Goal: Information Seeking & Learning: Check status

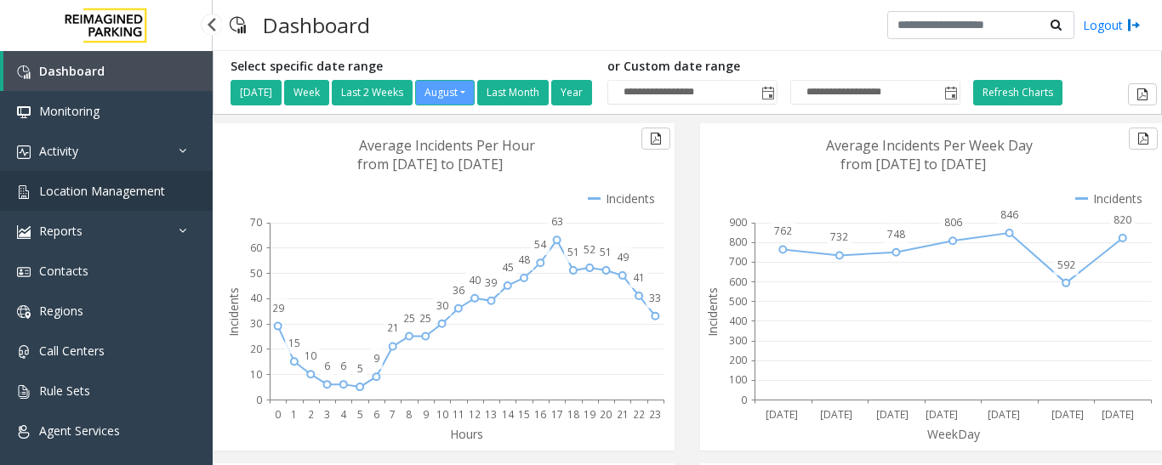
click at [100, 192] on span "Location Management" at bounding box center [102, 191] width 126 height 16
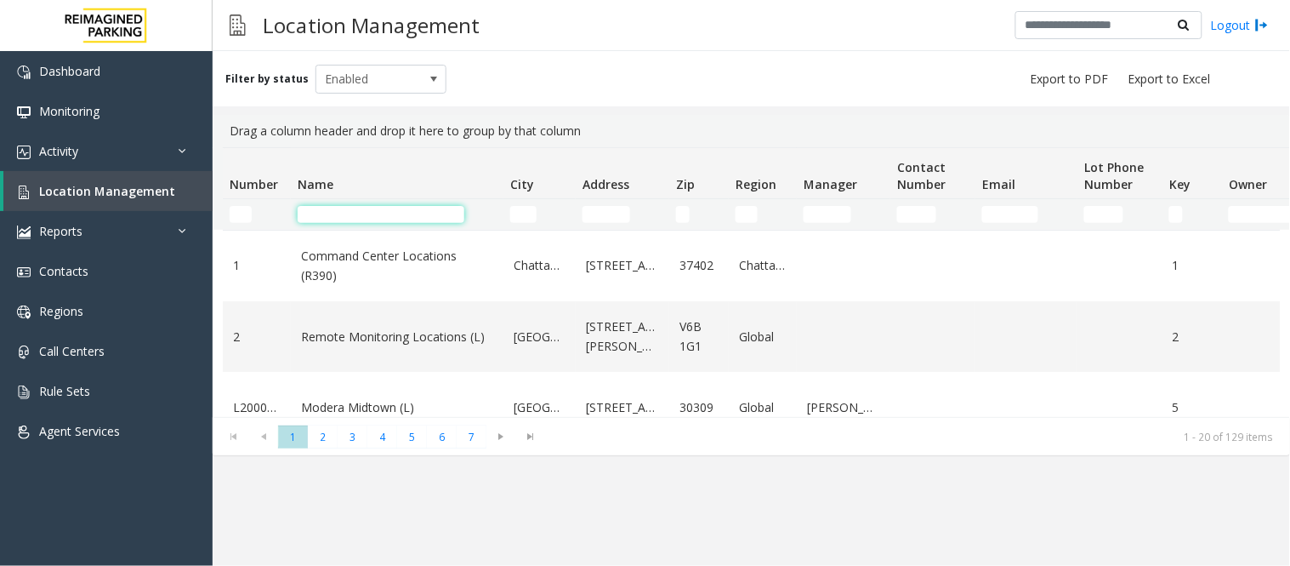
click at [364, 217] on input "Name Filter" at bounding box center [381, 214] width 167 height 17
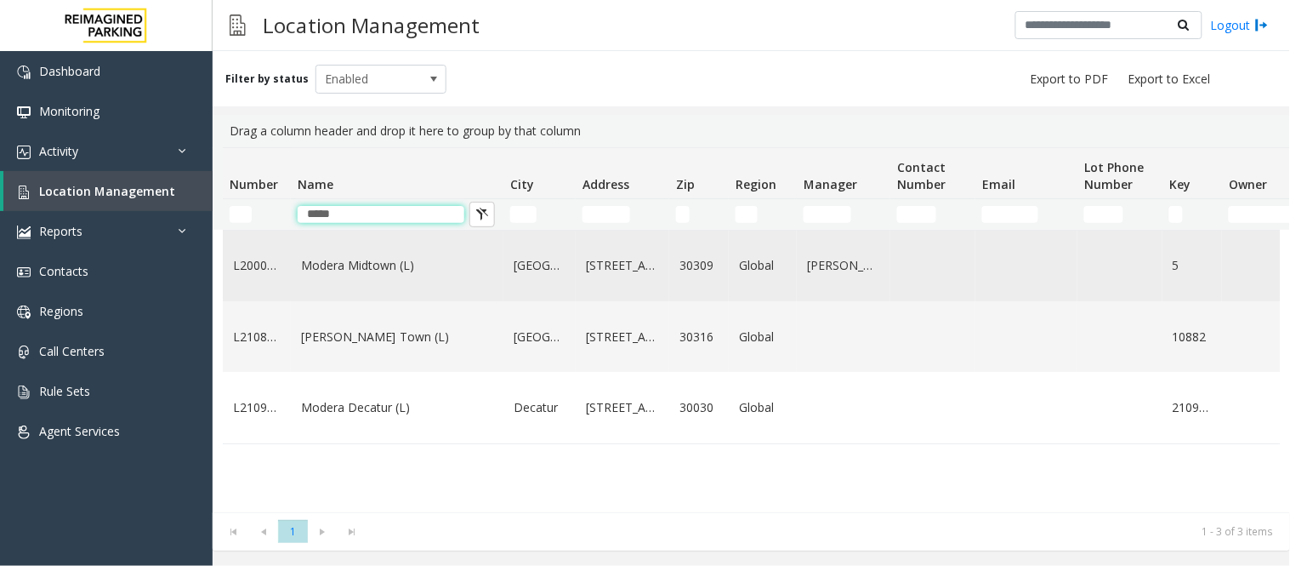
type input "*****"
click at [329, 269] on link "Modera Midtown (L)" at bounding box center [397, 265] width 192 height 19
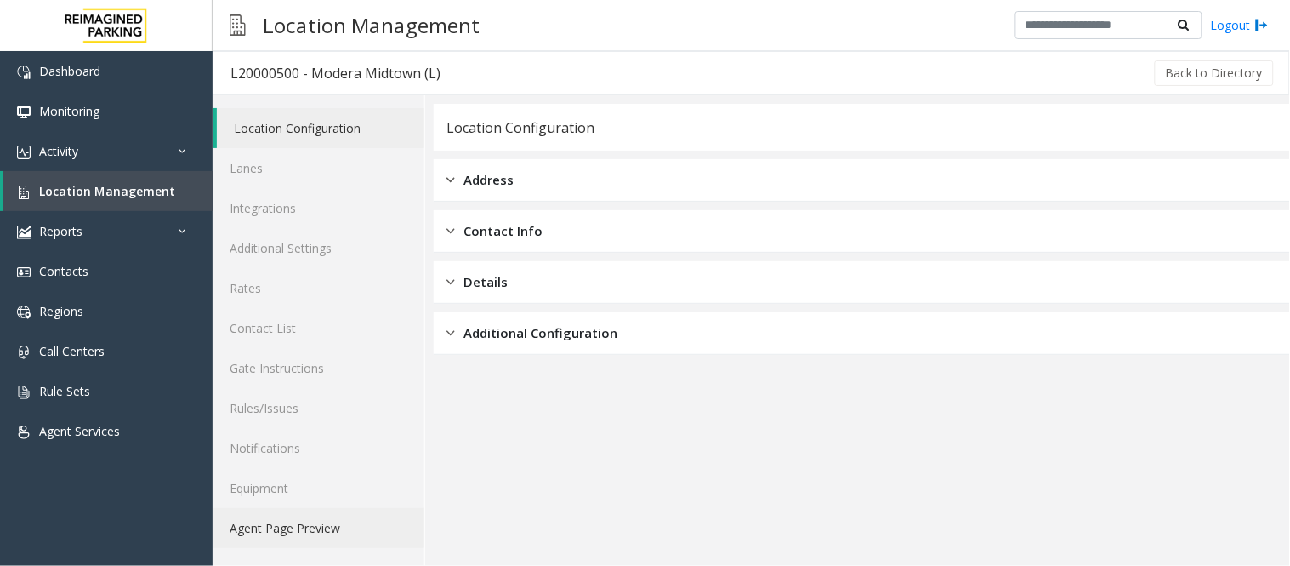
click at [304, 464] on link "Agent Page Preview" at bounding box center [319, 528] width 212 height 40
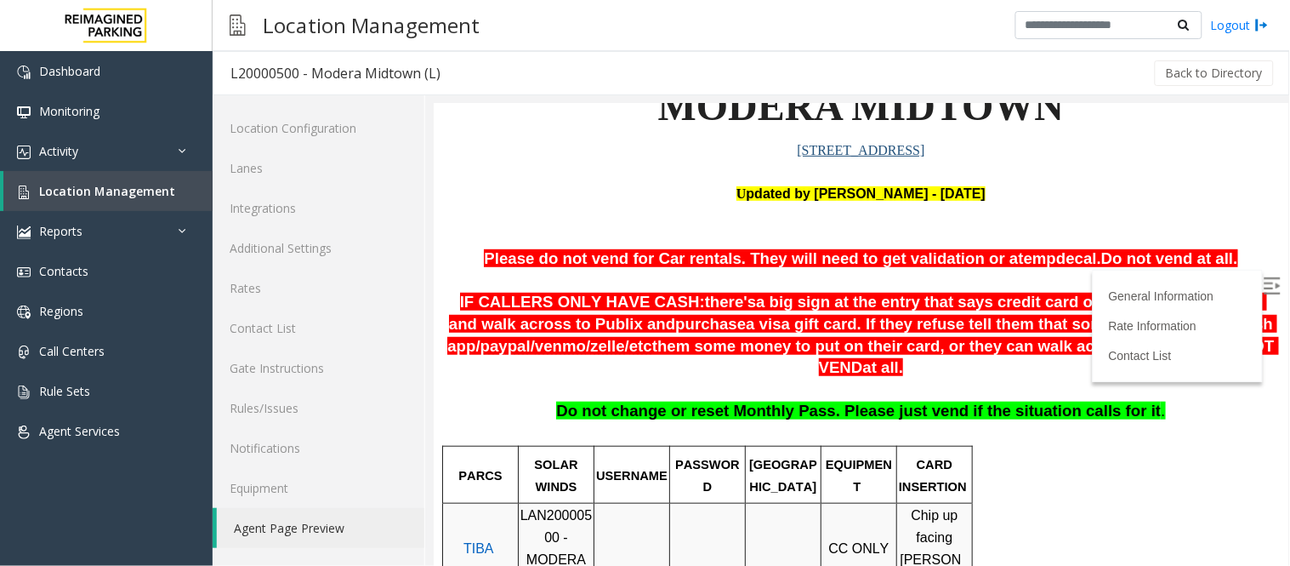
scroll to position [189, 0]
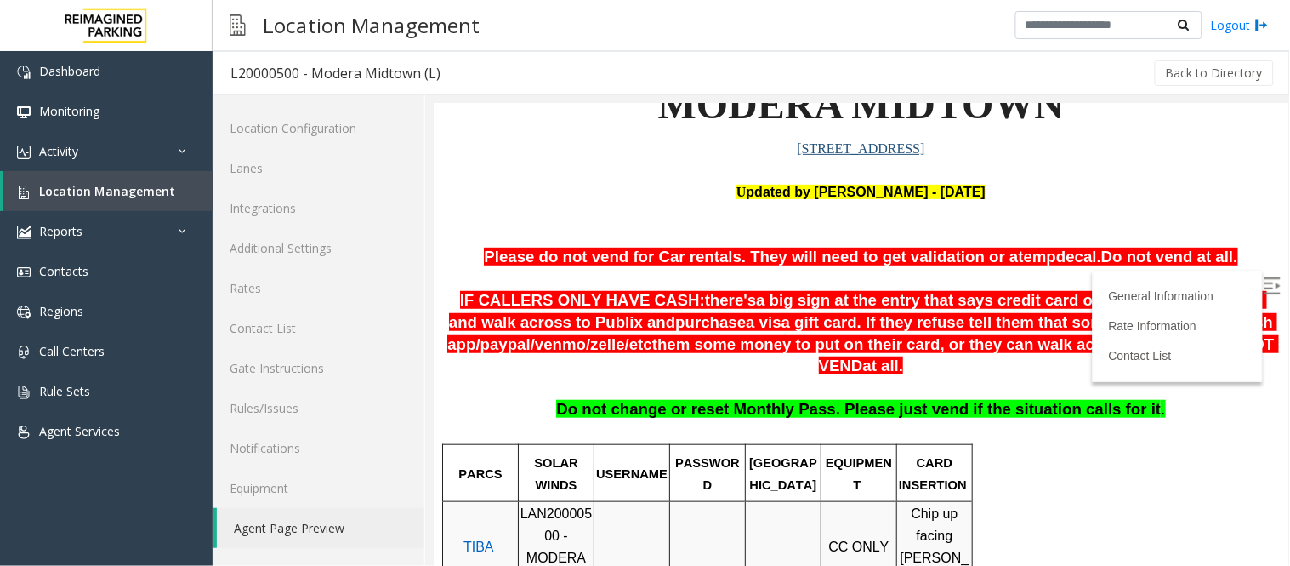
click at [1161, 284] on img at bounding box center [1271, 284] width 17 height 17
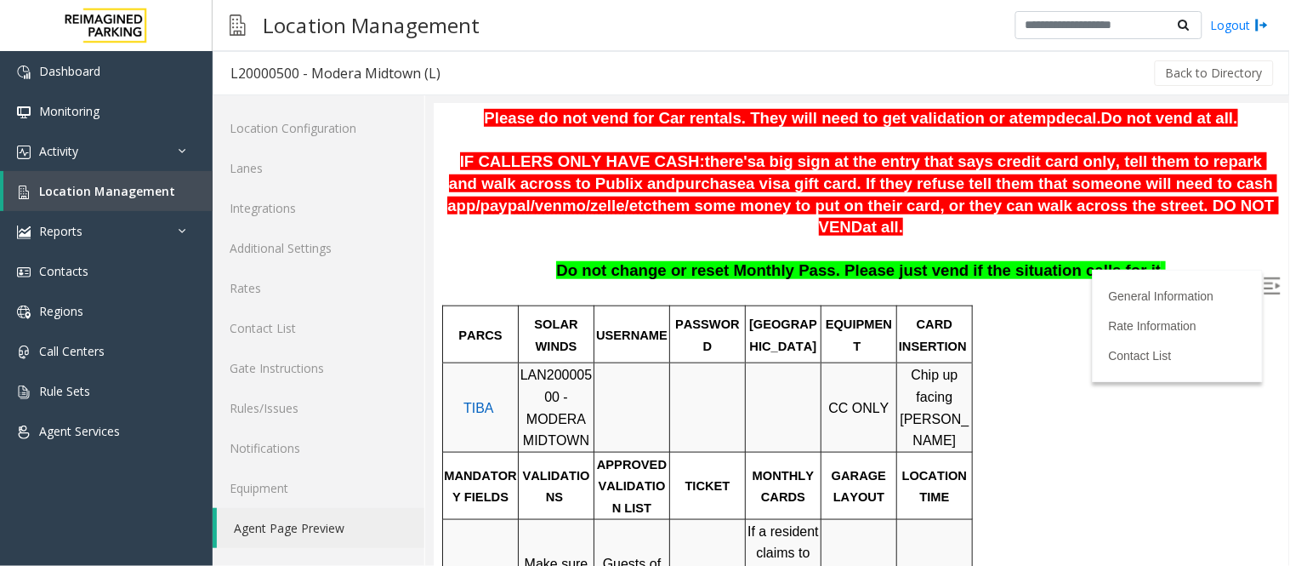
scroll to position [378, 0]
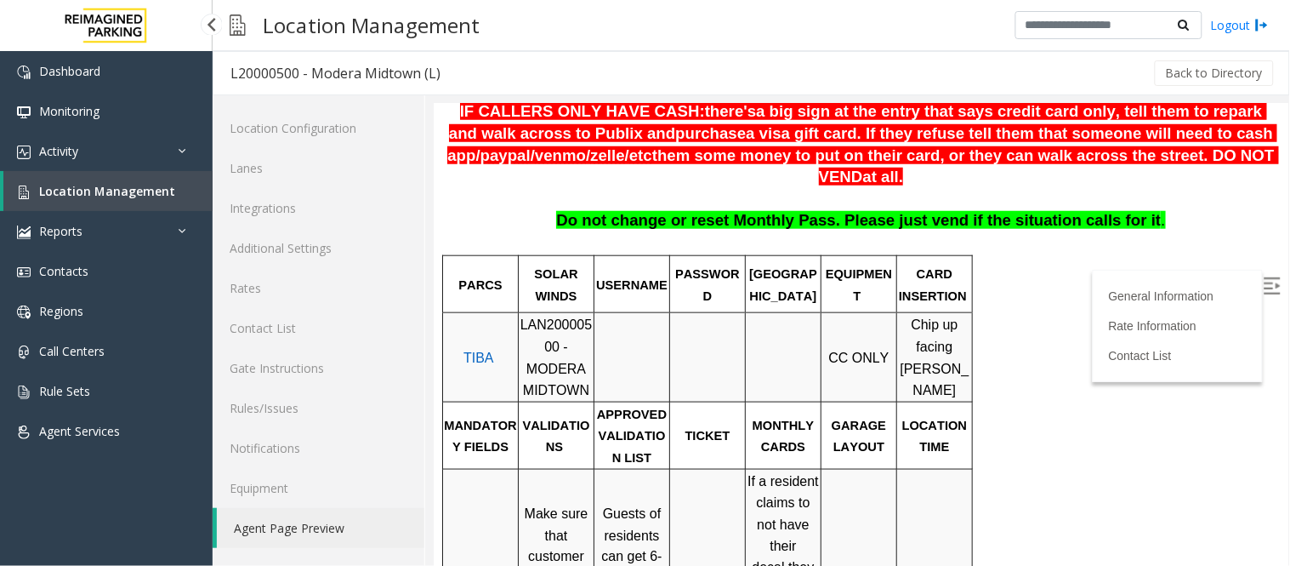
click at [91, 180] on link "Location Management" at bounding box center [107, 191] width 209 height 40
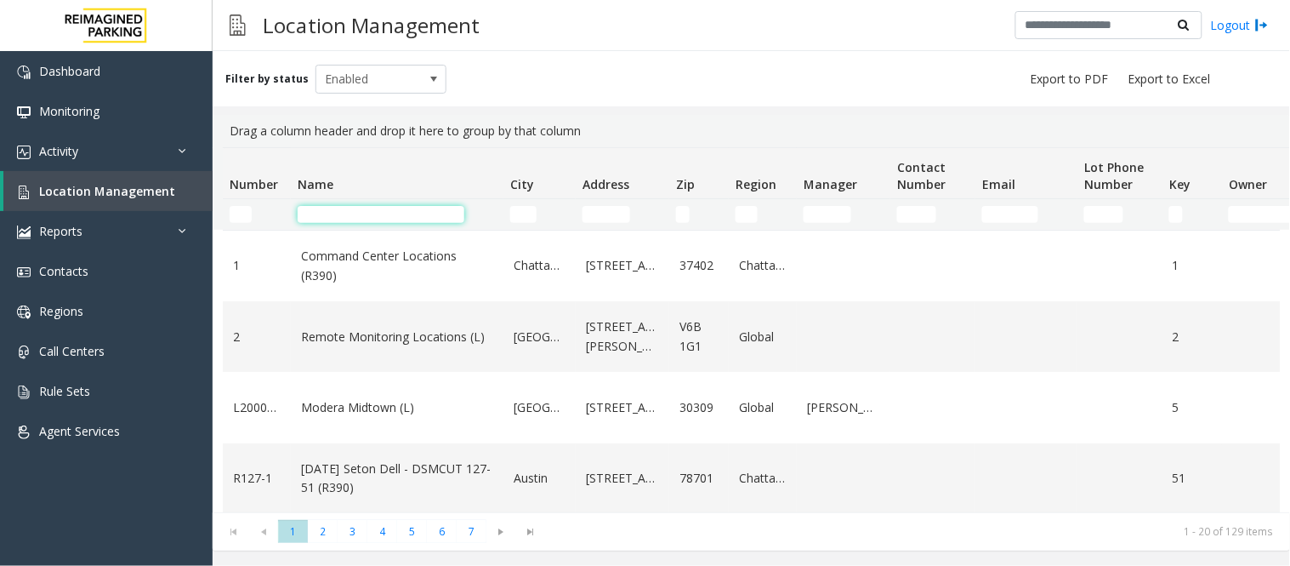
click at [378, 213] on input "Name Filter" at bounding box center [381, 214] width 167 height 17
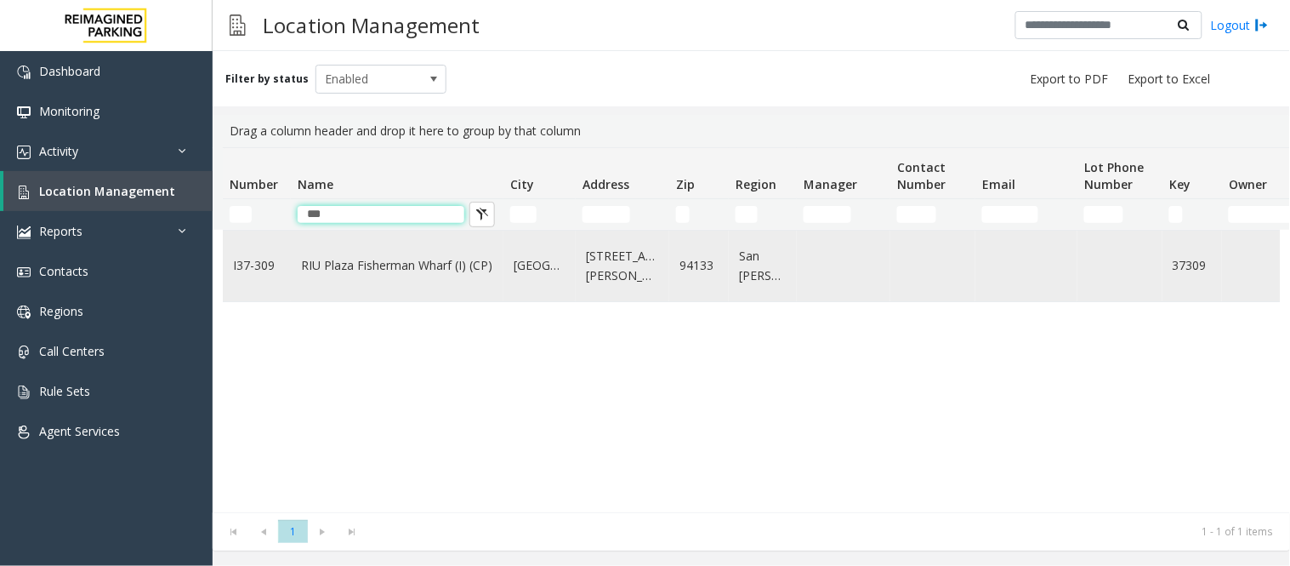
type input "***"
click at [344, 260] on link "RIU Plaza Fisherman Wharf (I) (CP)" at bounding box center [397, 265] width 192 height 19
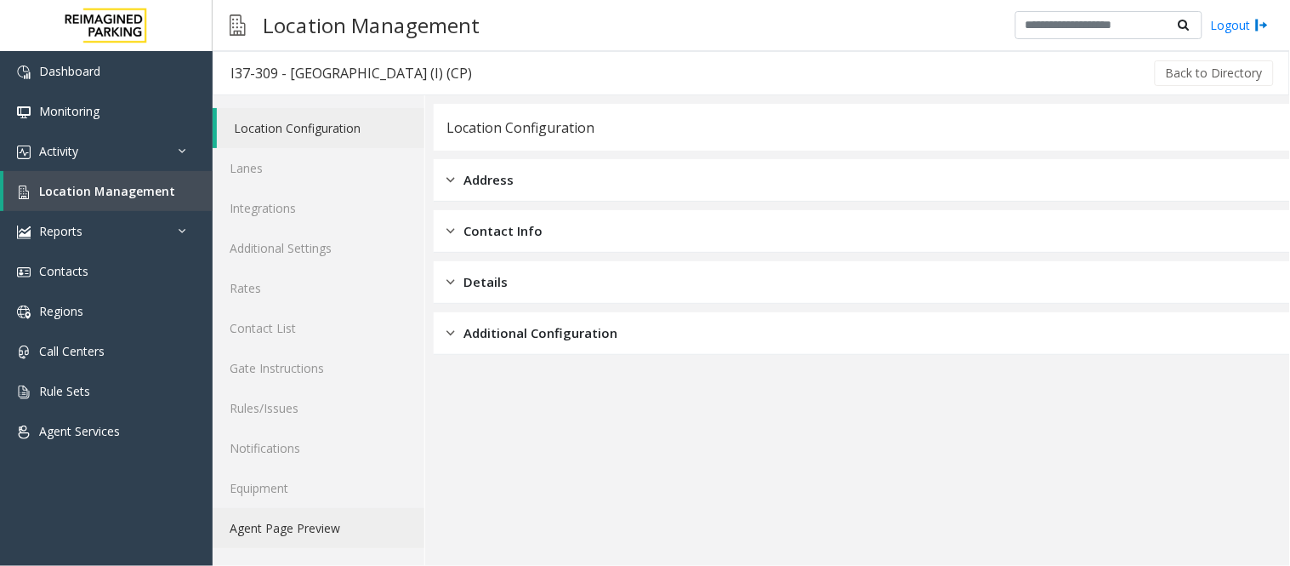
click at [357, 464] on link "Agent Page Preview" at bounding box center [319, 528] width 212 height 40
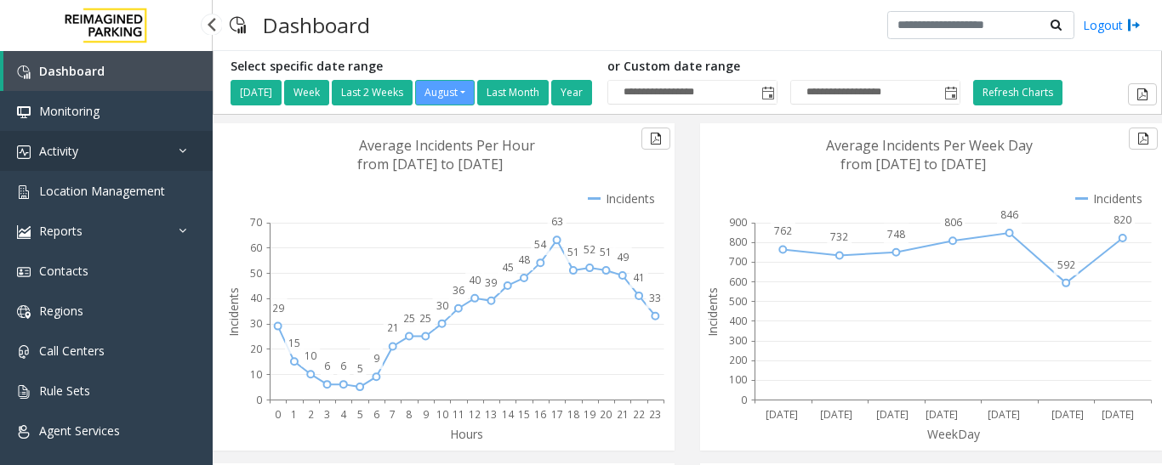
click at [43, 151] on span "Activity" at bounding box center [58, 151] width 39 height 16
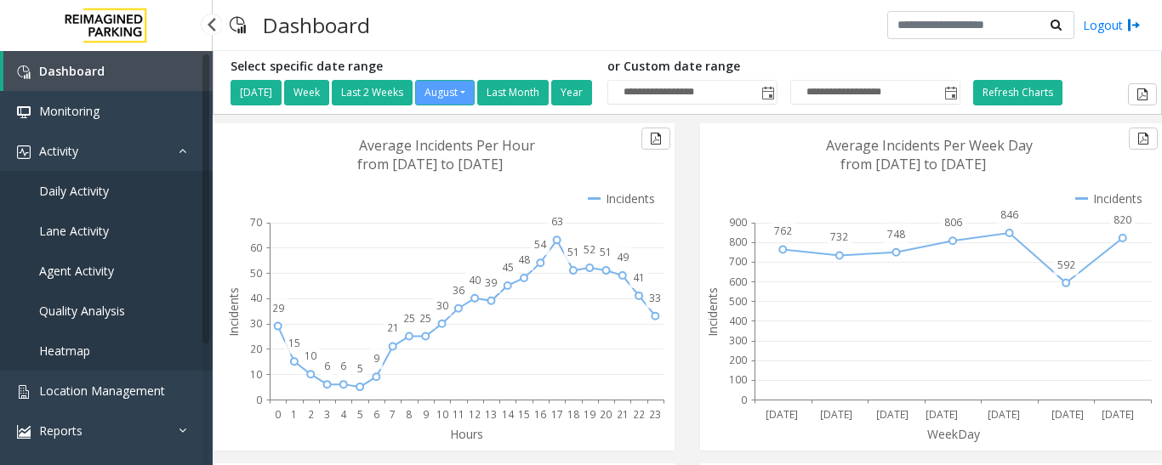
click at [81, 189] on span "Daily Activity" at bounding box center [74, 191] width 70 height 16
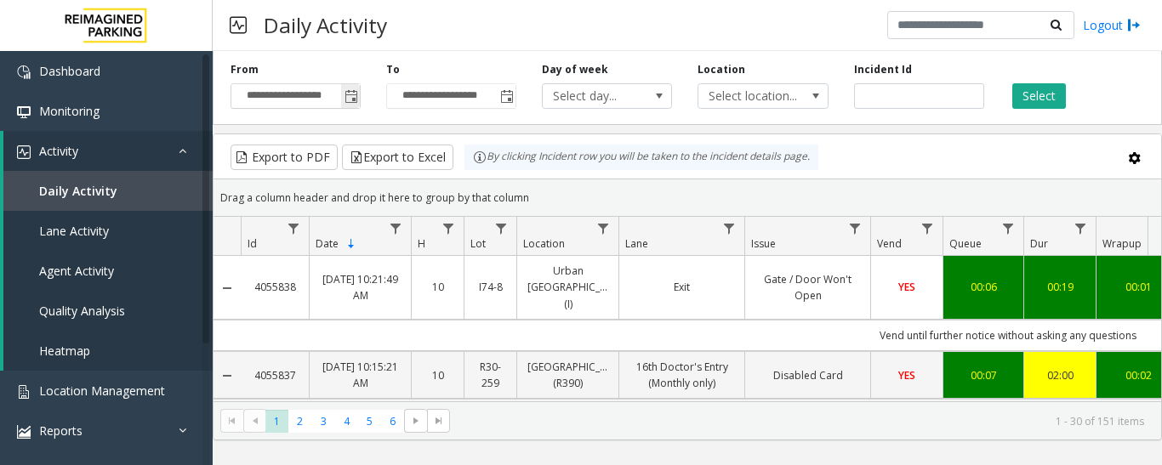
click at [356, 101] on span "Toggle popup" at bounding box center [351, 97] width 14 height 14
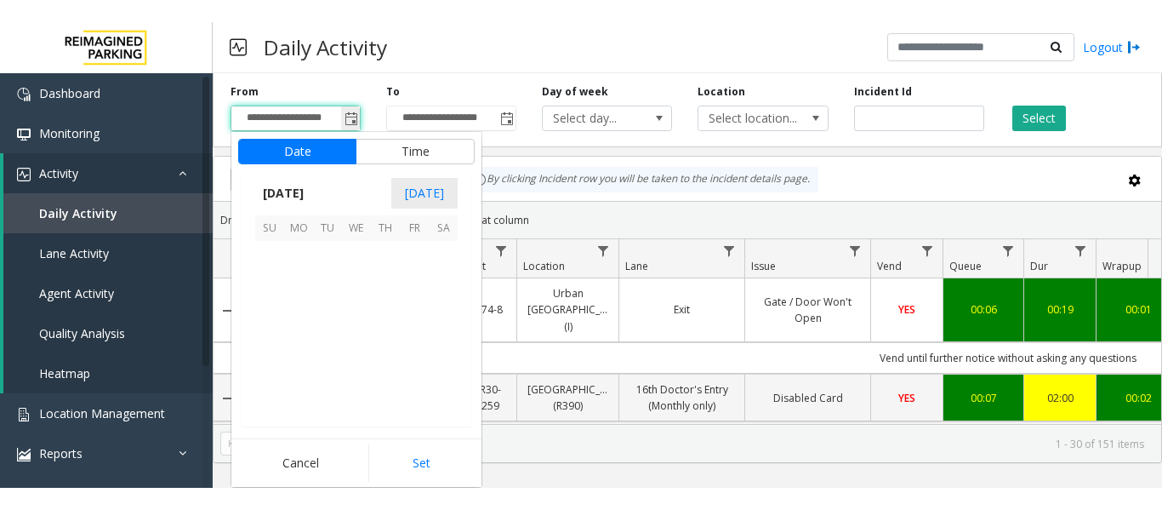
scroll to position [305080, 0]
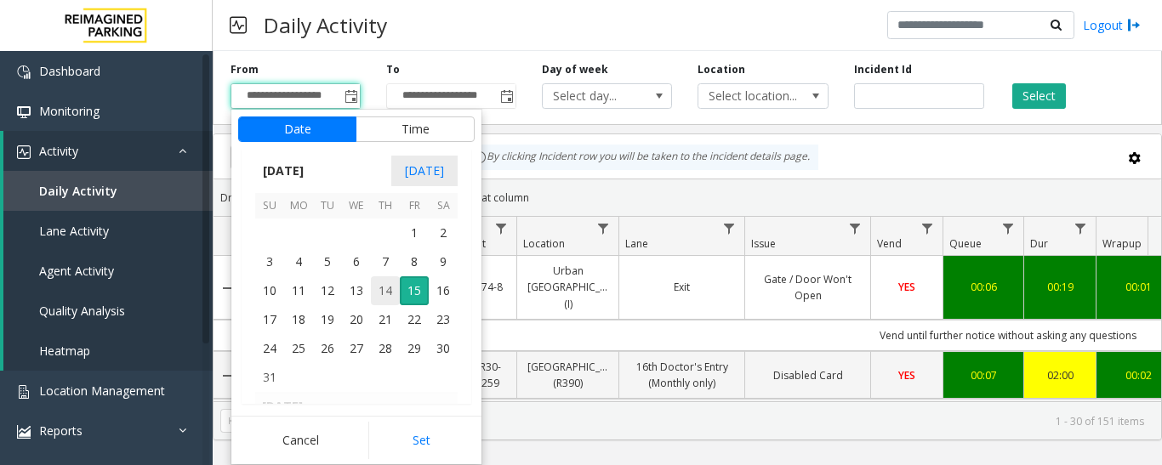
click at [383, 290] on span "14" at bounding box center [385, 290] width 29 height 29
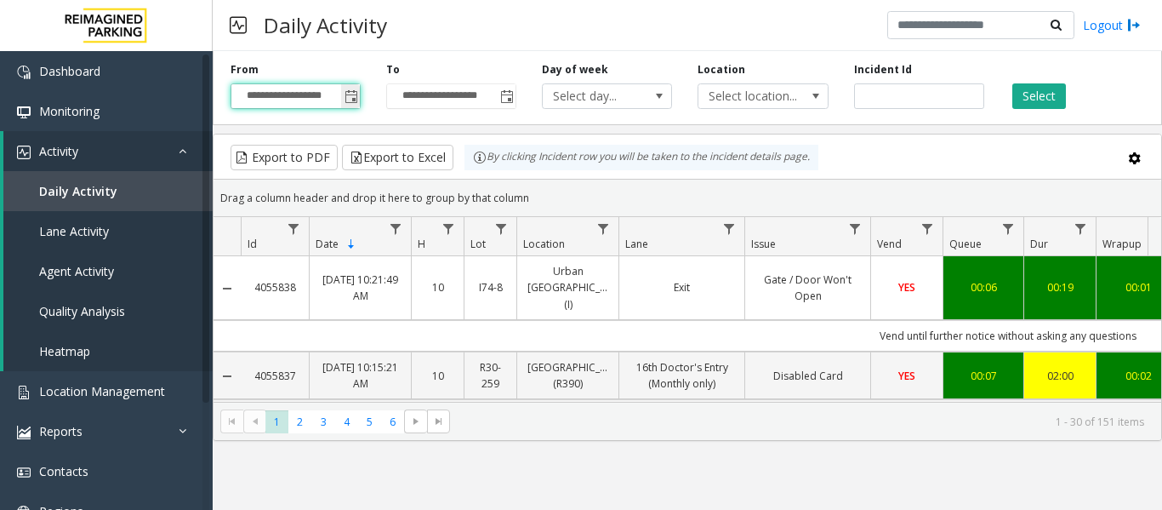
click at [353, 96] on span "Toggle popup" at bounding box center [351, 97] width 14 height 14
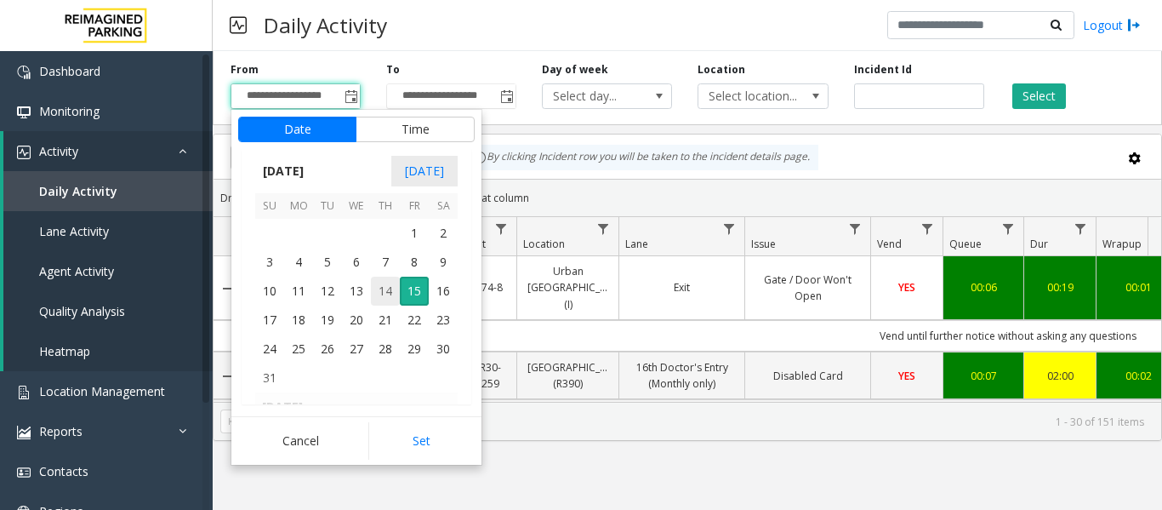
click at [384, 293] on span "14" at bounding box center [385, 290] width 29 height 29
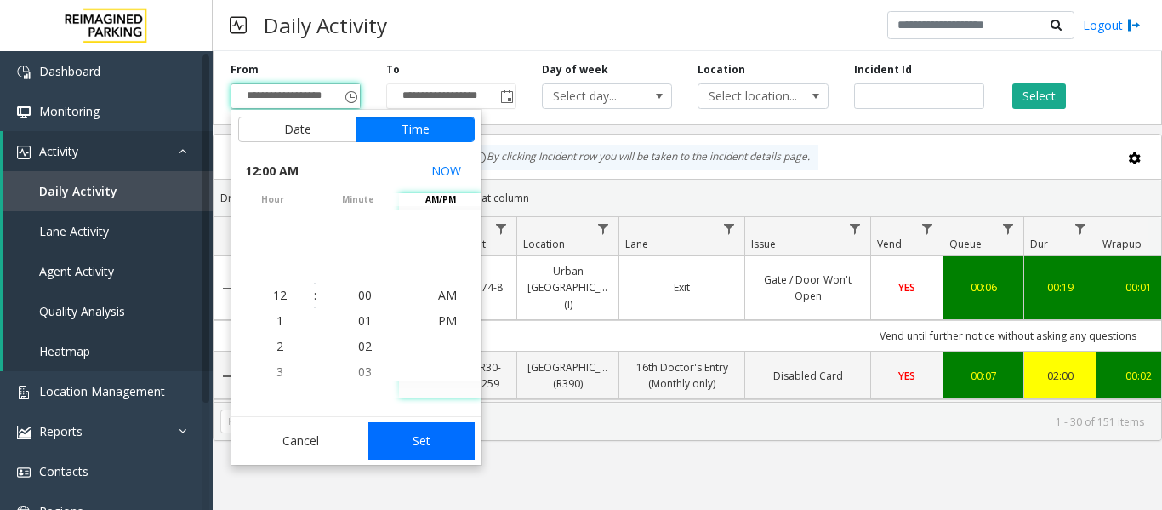
click at [401, 446] on button "Set" at bounding box center [421, 440] width 107 height 37
type input "**********"
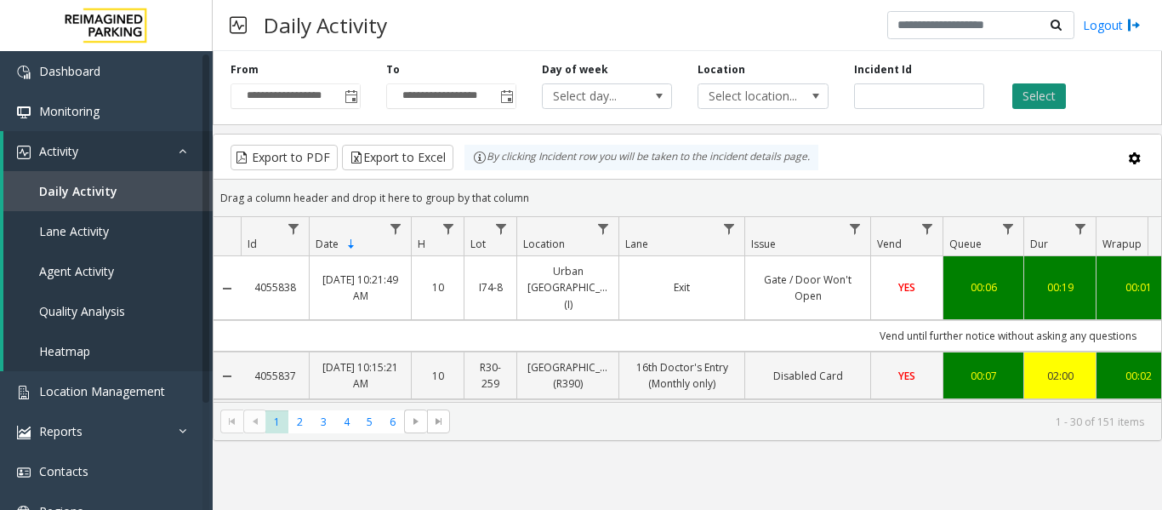
click at [1039, 91] on button "Select" at bounding box center [1039, 96] width 54 height 26
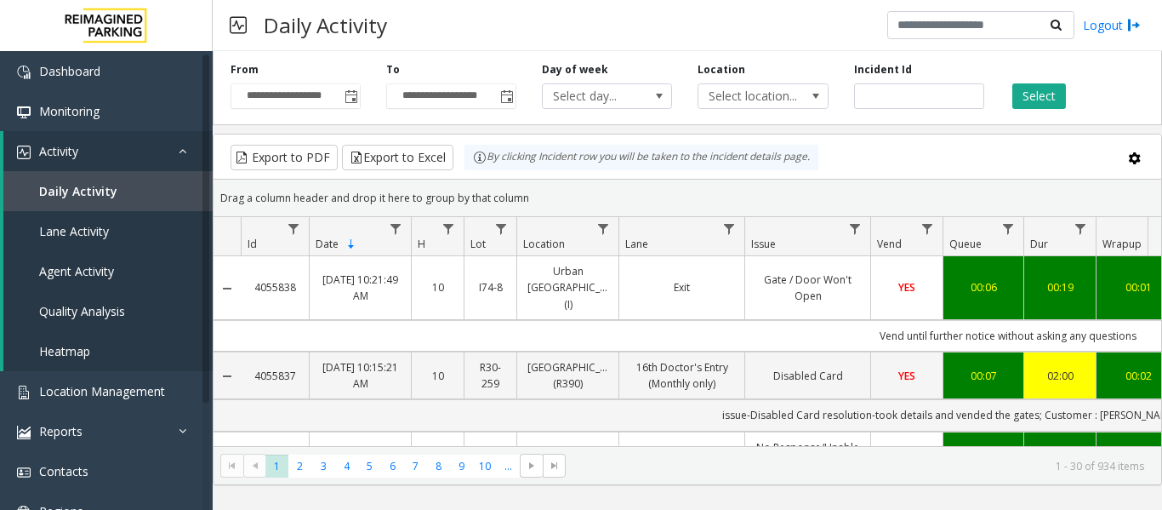
click at [912, 164] on div "Export to PDF Export to Excel By clicking Incident row you will be taken to the…" at bounding box center [687, 158] width 919 height 26
click at [207, 21] on div at bounding box center [211, 24] width 22 height 22
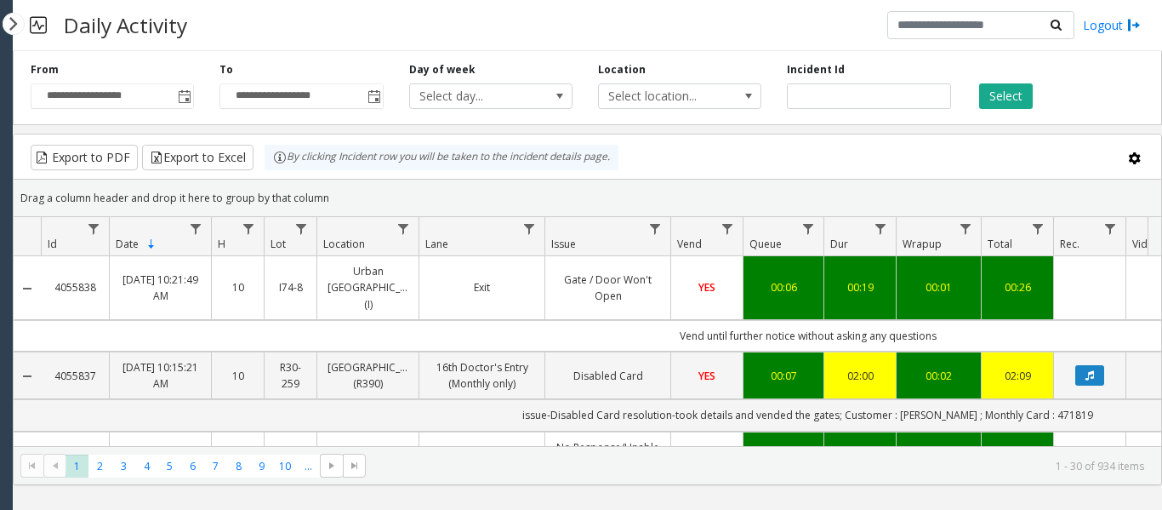
drag, startPoint x: 640, startPoint y: 489, endPoint x: 814, endPoint y: 510, distance: 175.7
click at [814, 464] on html "**********" at bounding box center [581, 255] width 1162 height 510
click at [868, 464] on kendo-pager "* * * * * * * * * ** *** 1 2 3 4 5 6 7 8 9 10 ... 1 - 30 of 934 items" at bounding box center [587, 465] width 1147 height 38
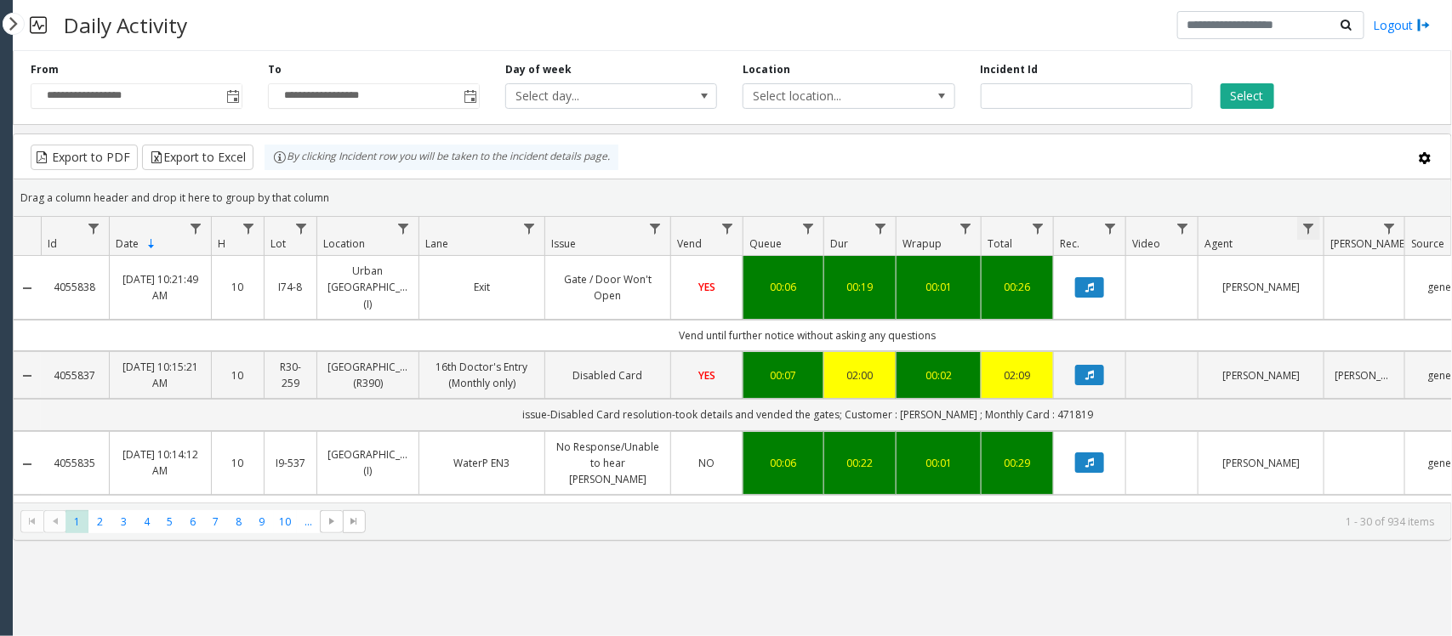
click at [1161, 231] on span "Data table" at bounding box center [1308, 229] width 14 height 14
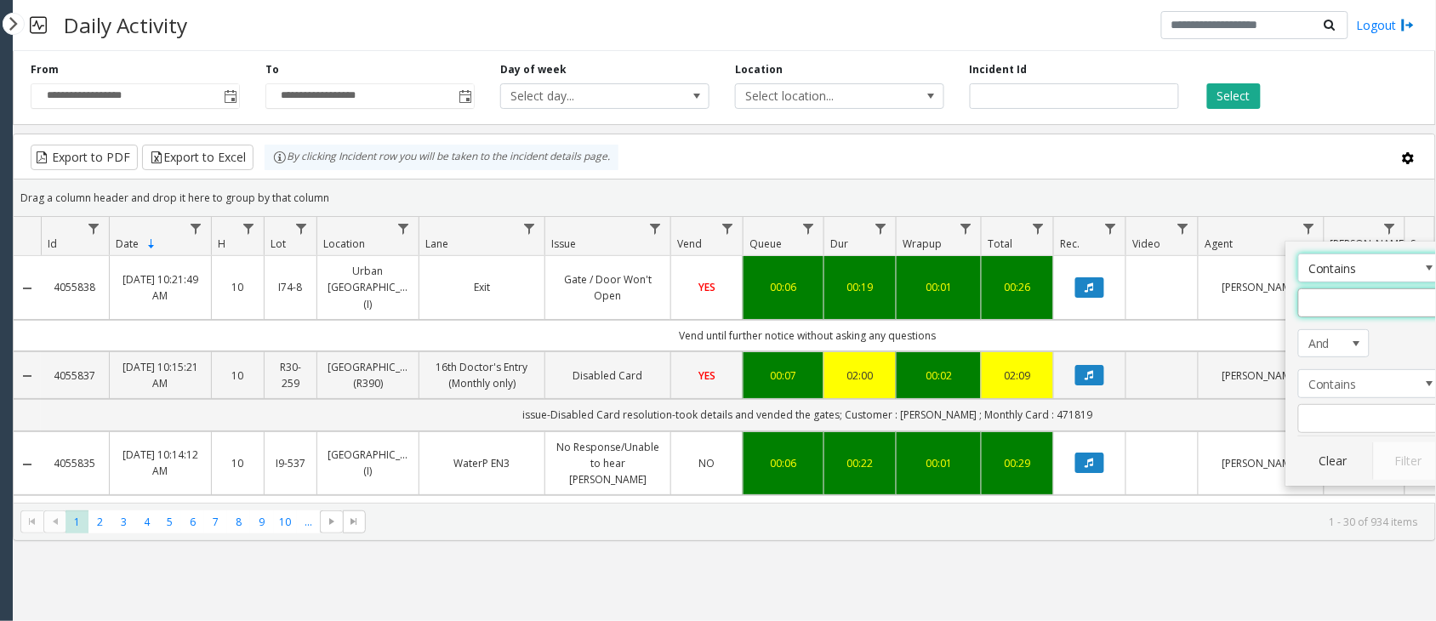
click at [1161, 299] on input "Agent Filter" at bounding box center [1370, 302] width 145 height 29
type input "****"
click at [1161, 455] on button "Filter" at bounding box center [1408, 460] width 70 height 37
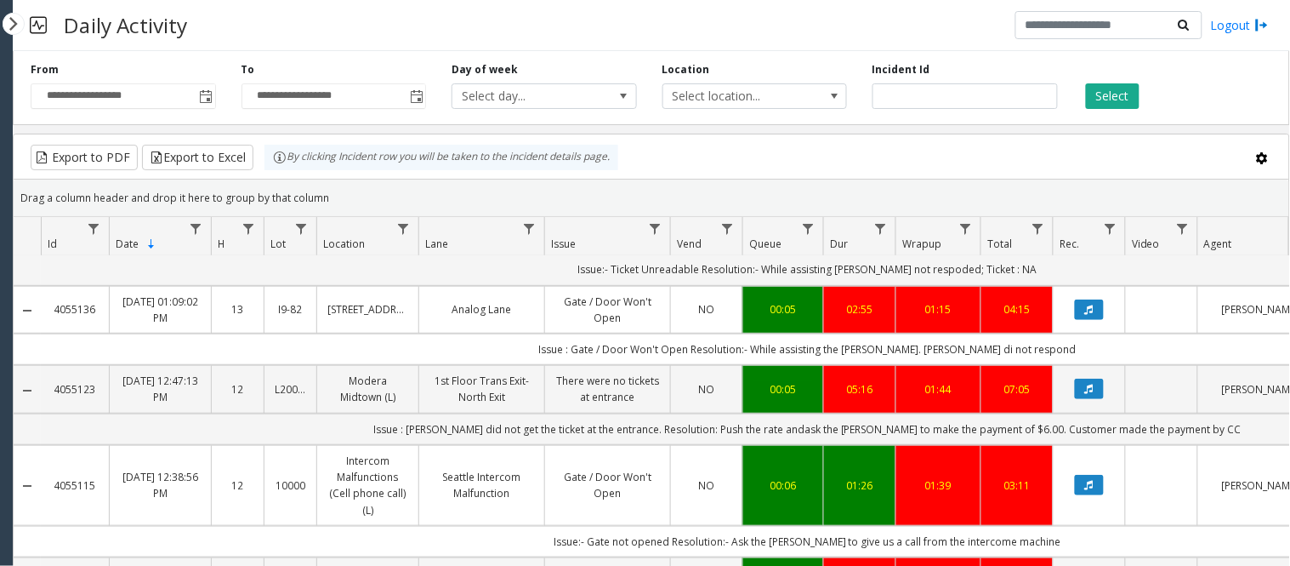
scroll to position [1970, 0]
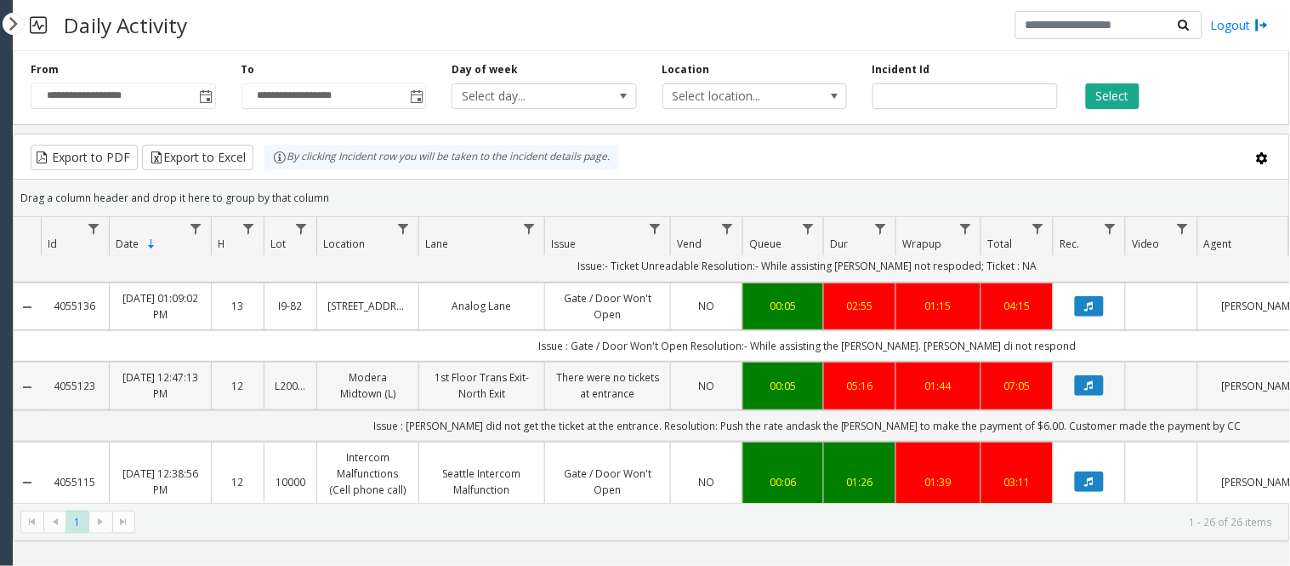
click at [1161, 378] on link "[PERSON_NAME]" at bounding box center [1261, 386] width 105 height 16
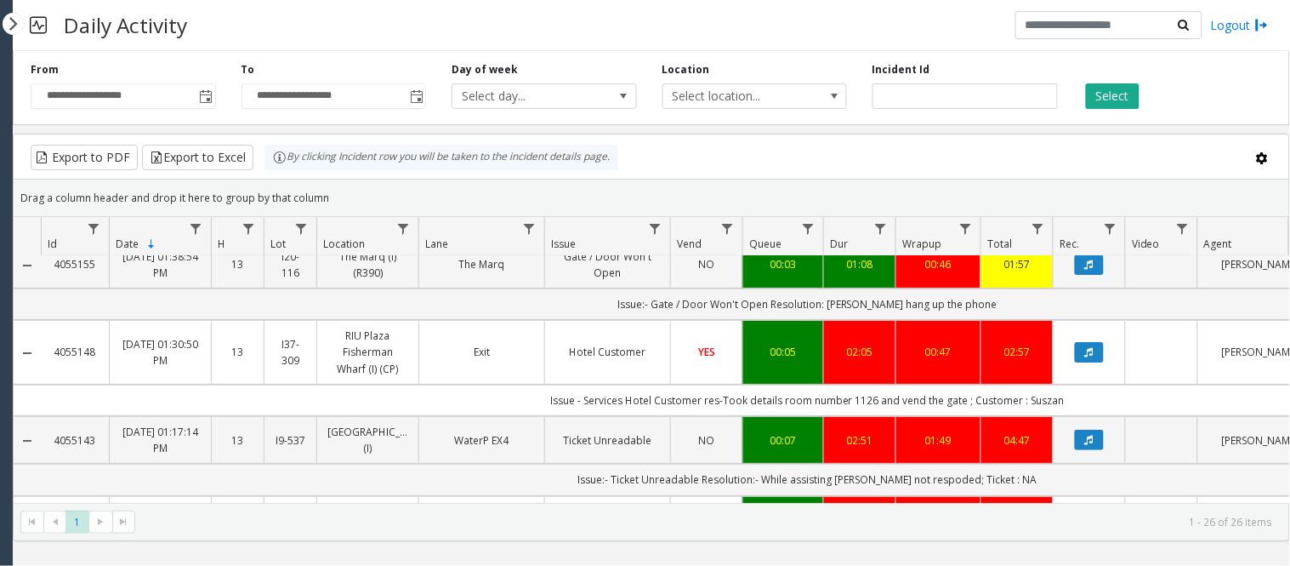
scroll to position [1662, 0]
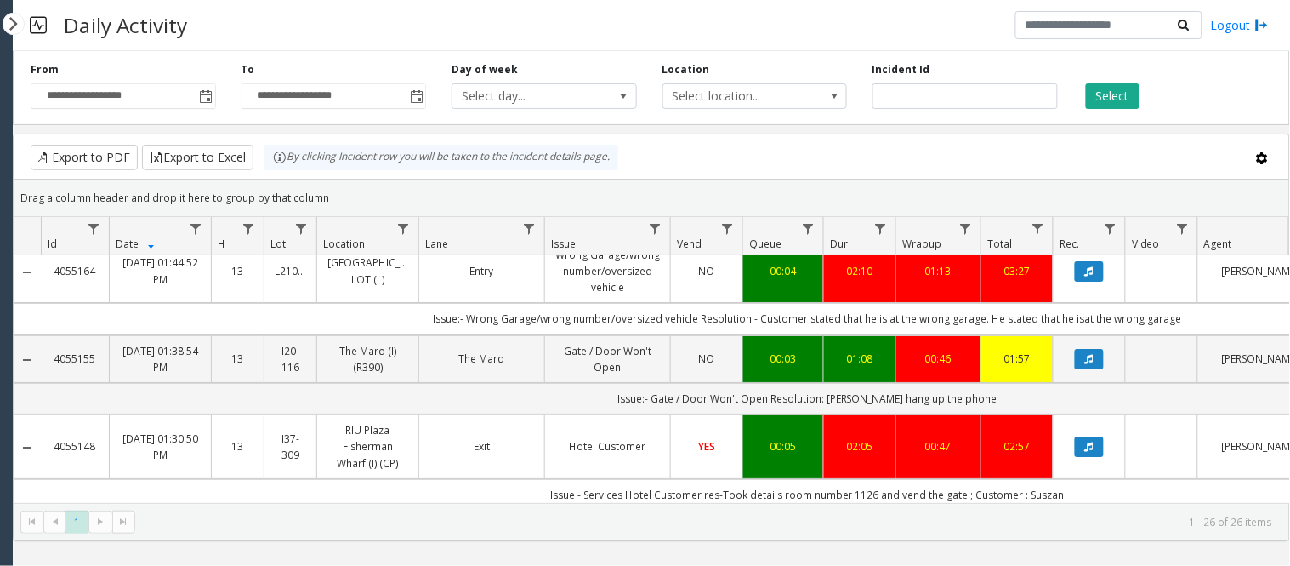
drag, startPoint x: 46, startPoint y: 376, endPoint x: 98, endPoint y: 379, distance: 52.0
click at [98, 414] on td "4055148" at bounding box center [75, 446] width 68 height 65
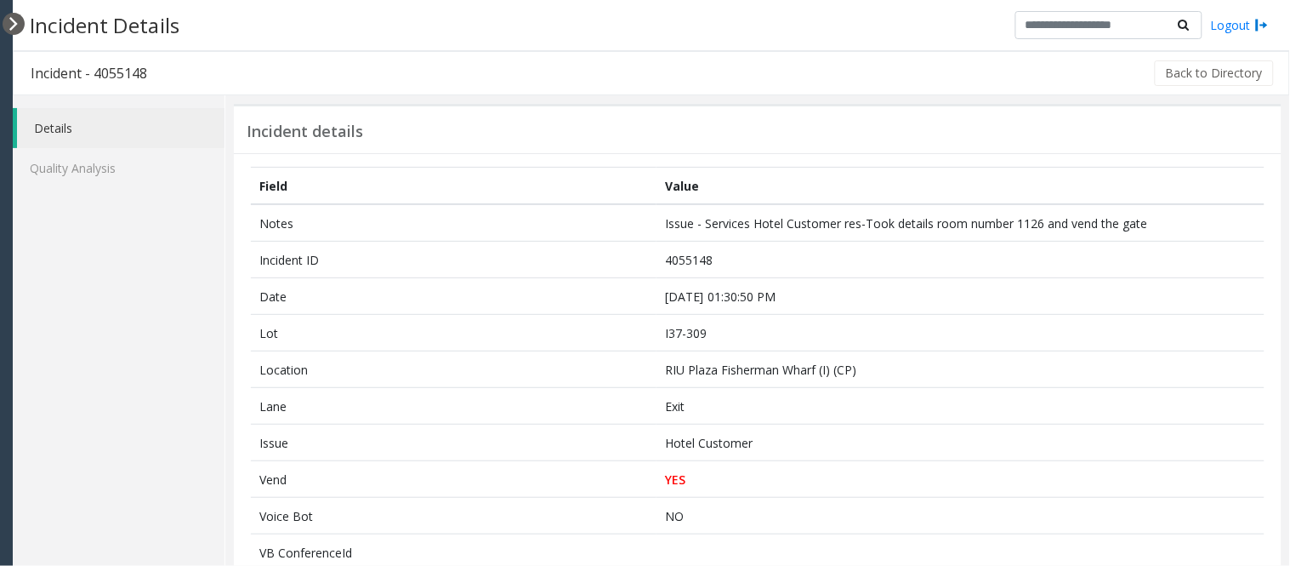
click at [10, 23] on div at bounding box center [14, 24] width 22 height 22
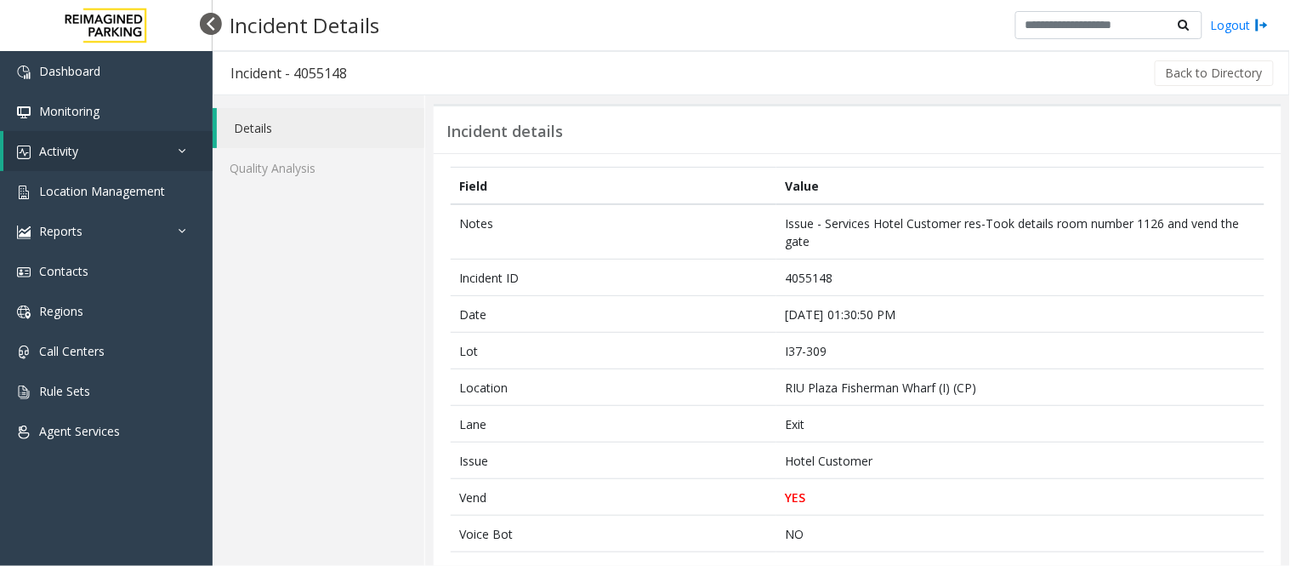
click at [202, 26] on div at bounding box center [211, 24] width 22 height 22
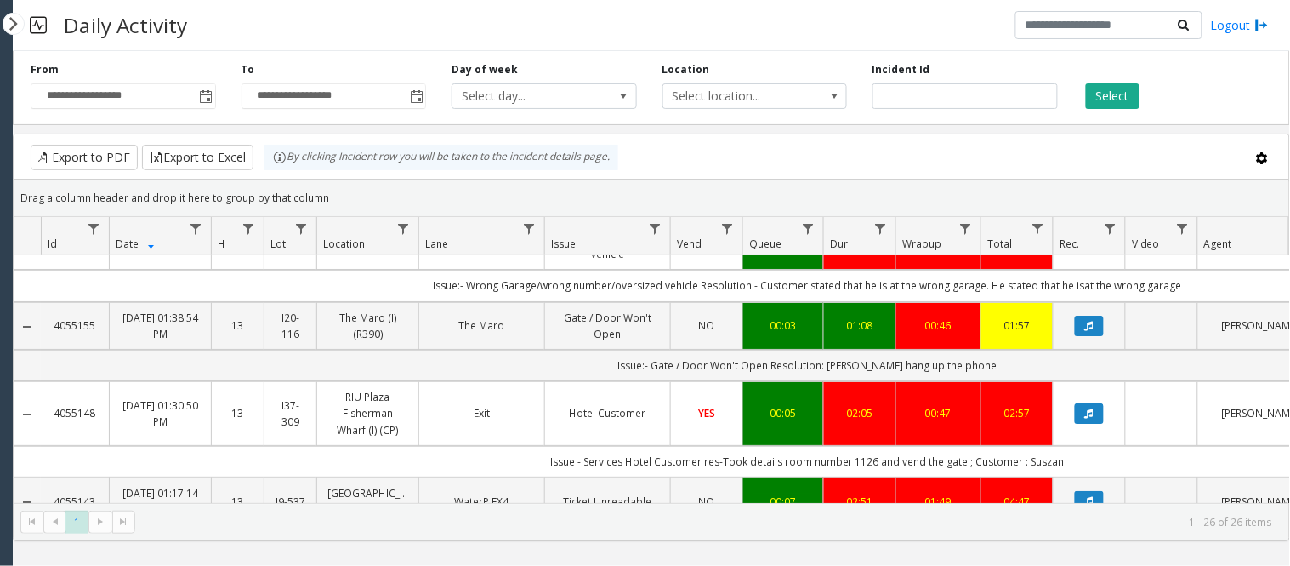
scroll to position [1662, 0]
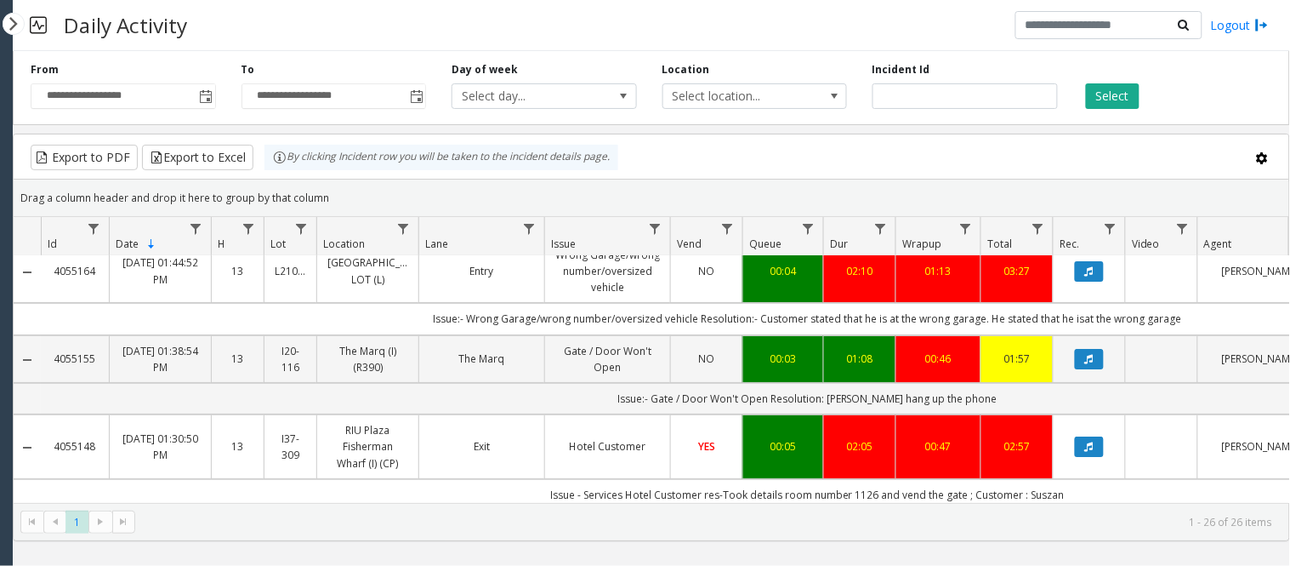
drag, startPoint x: 45, startPoint y: 372, endPoint x: 97, endPoint y: 380, distance: 52.6
click at [97, 414] on td "4055148" at bounding box center [75, 446] width 68 height 65
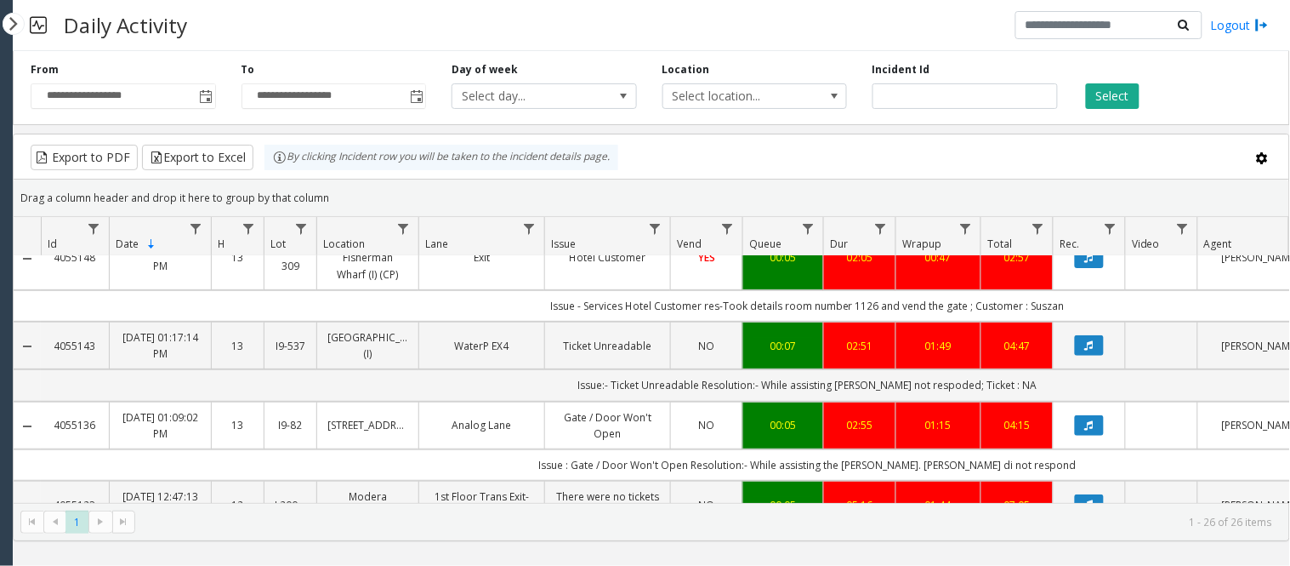
scroll to position [1756, 0]
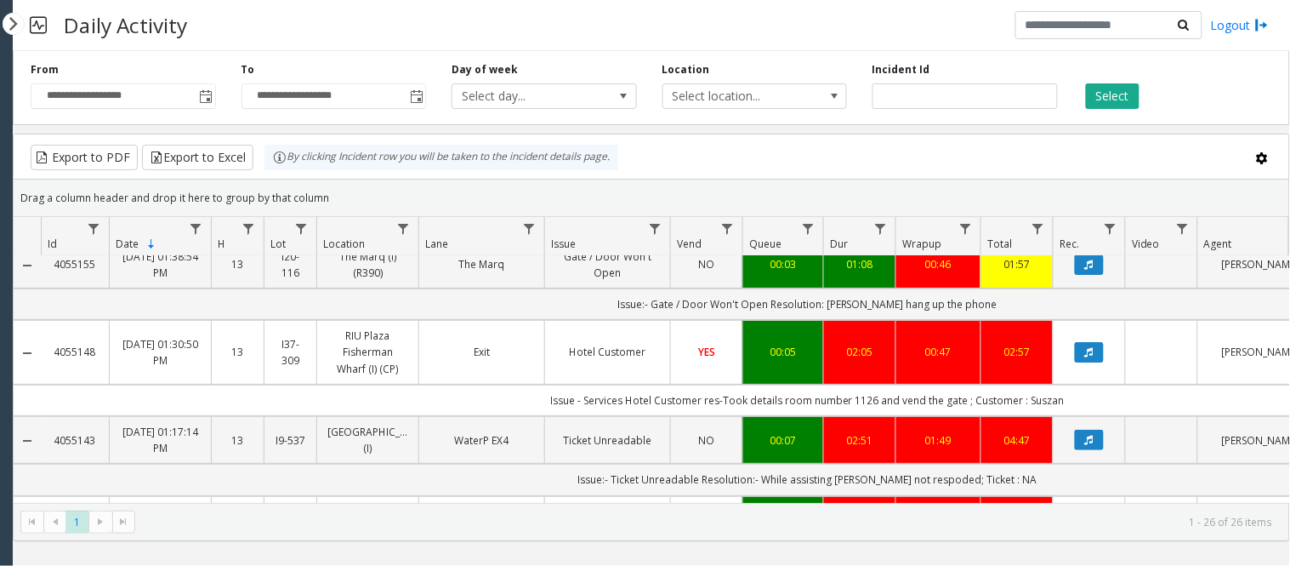
drag, startPoint x: 48, startPoint y: 274, endPoint x: 99, endPoint y: 282, distance: 51.7
click at [99, 320] on td "4055148" at bounding box center [75, 352] width 68 height 65
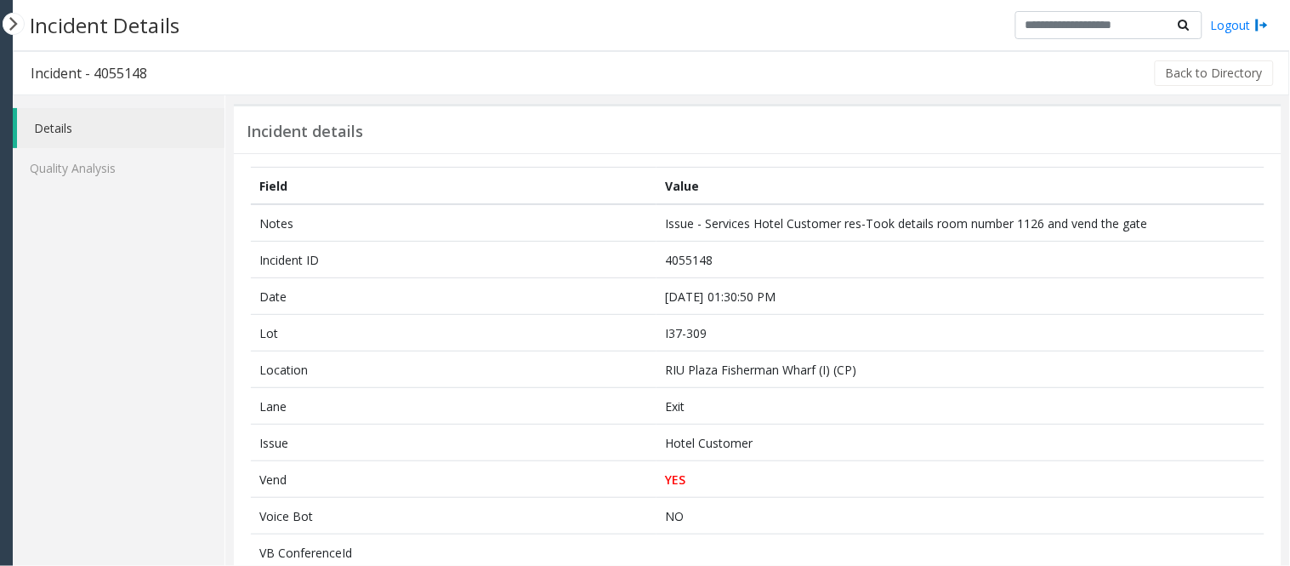
click at [111, 72] on h3 "Incident - 4055148" at bounding box center [89, 73] width 151 height 39
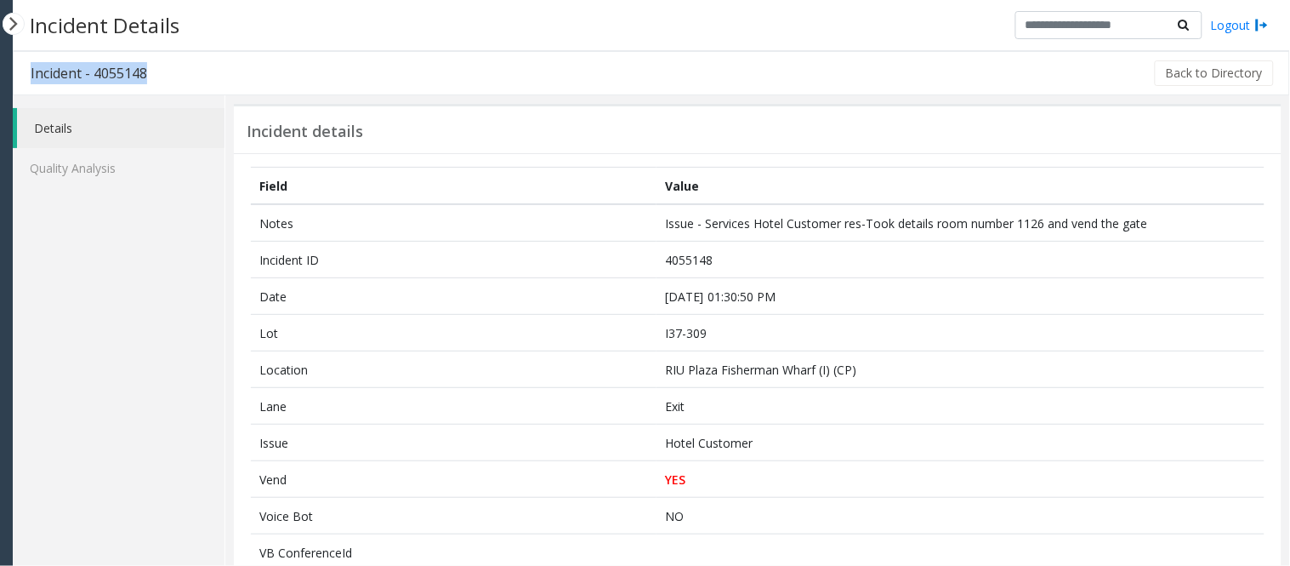
click at [120, 78] on h3 "Incident - 4055148" at bounding box center [89, 73] width 151 height 39
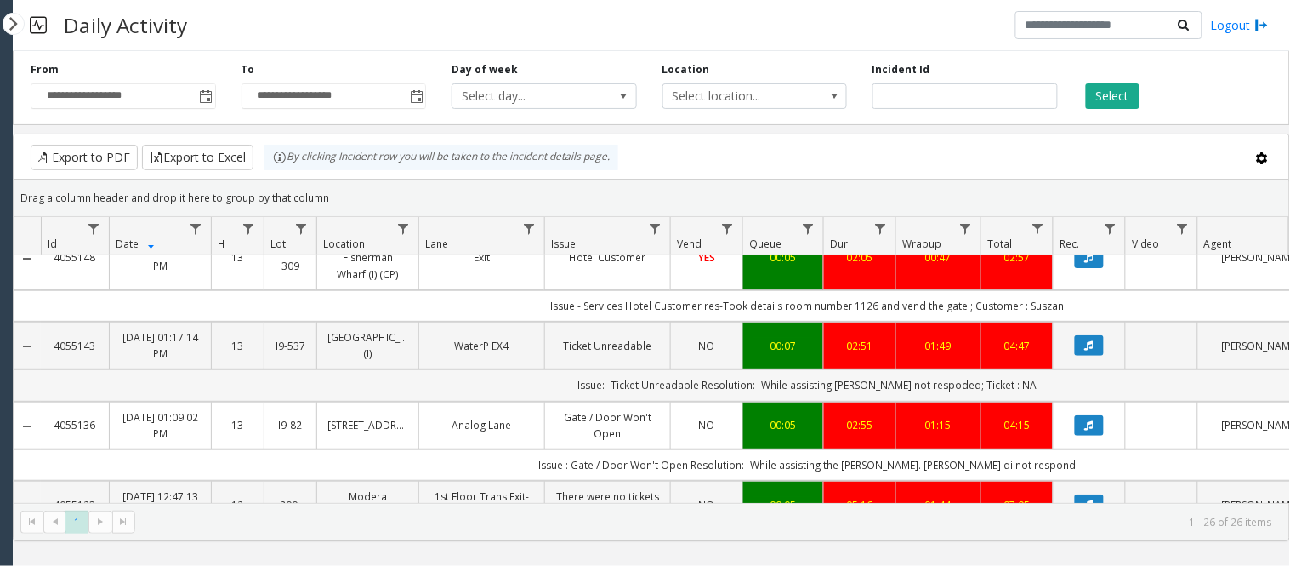
scroll to position [1756, 0]
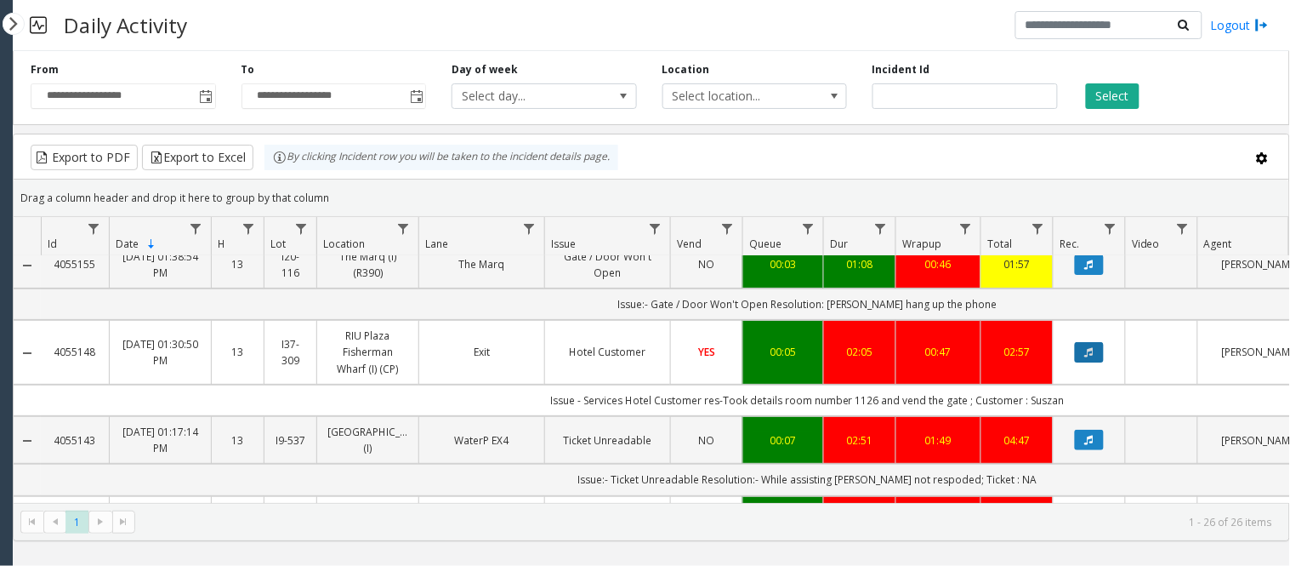
click at [1096, 342] on button "Data table" at bounding box center [1089, 352] width 29 height 20
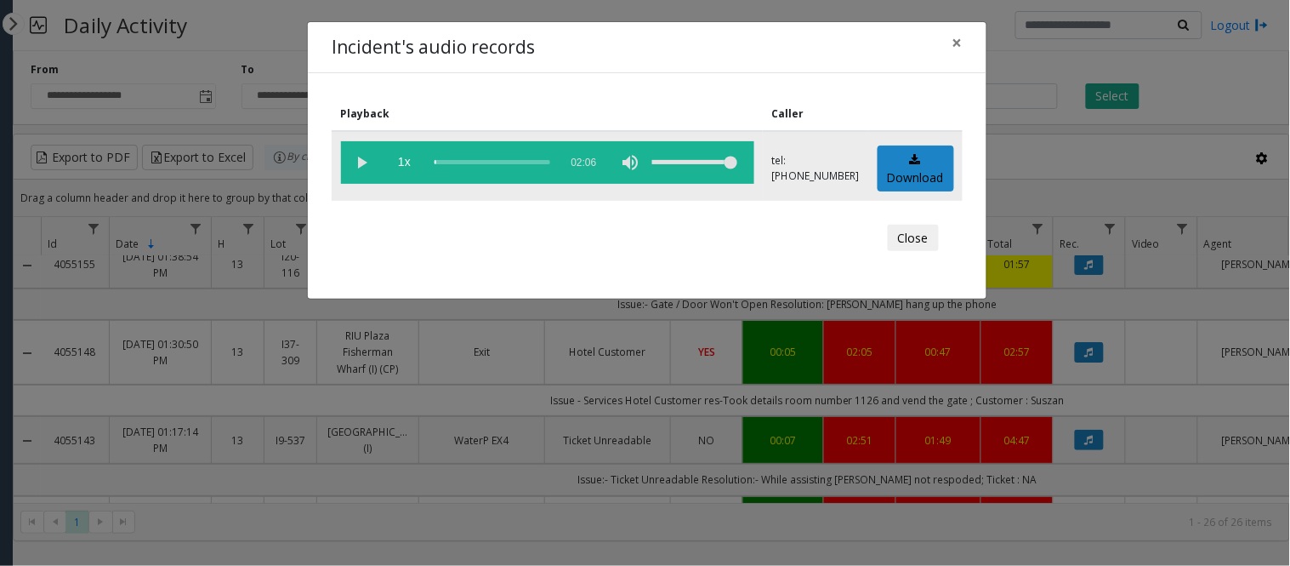
click at [363, 162] on vg-play-pause at bounding box center [362, 162] width 43 height 43
click at [954, 48] on span "×" at bounding box center [958, 43] width 10 height 24
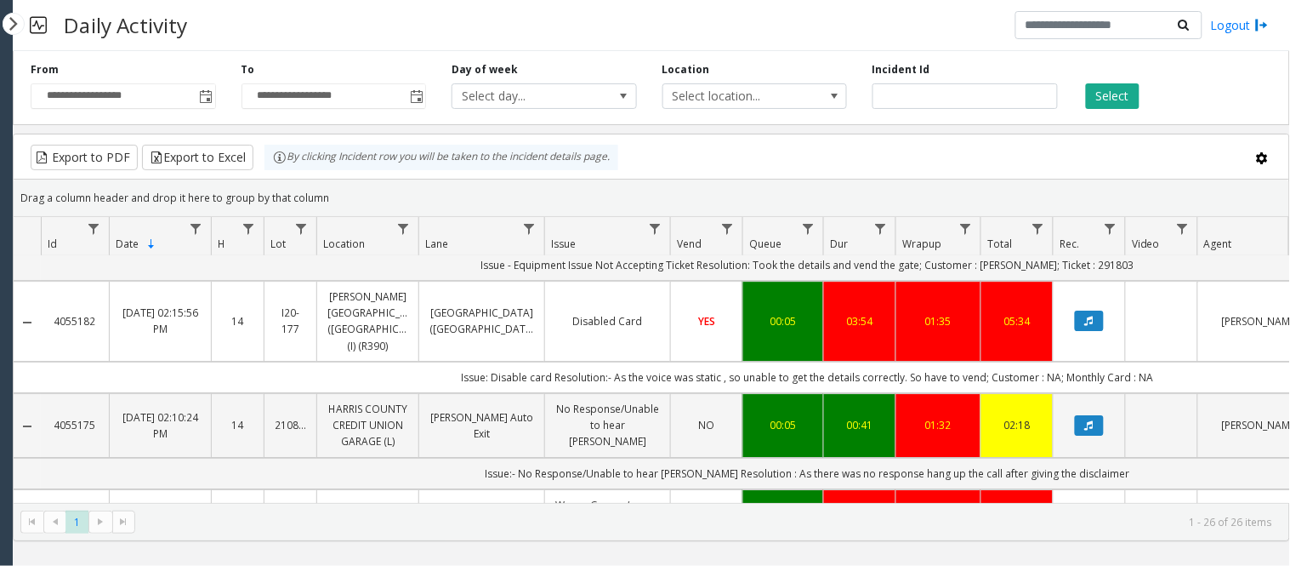
scroll to position [1379, 0]
